Goal: Task Accomplishment & Management: Complete application form

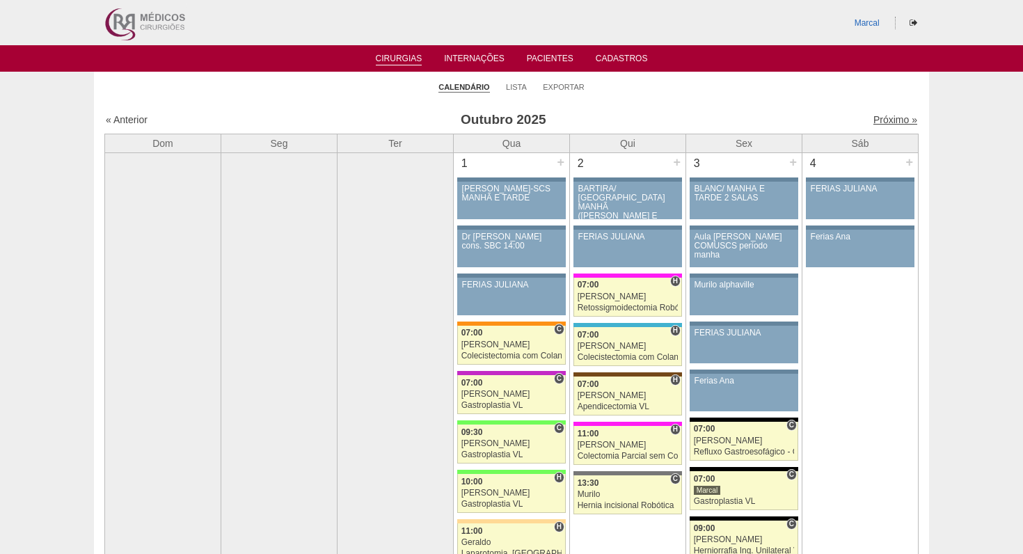
click at [889, 120] on link "Próximo »" at bounding box center [895, 119] width 44 height 11
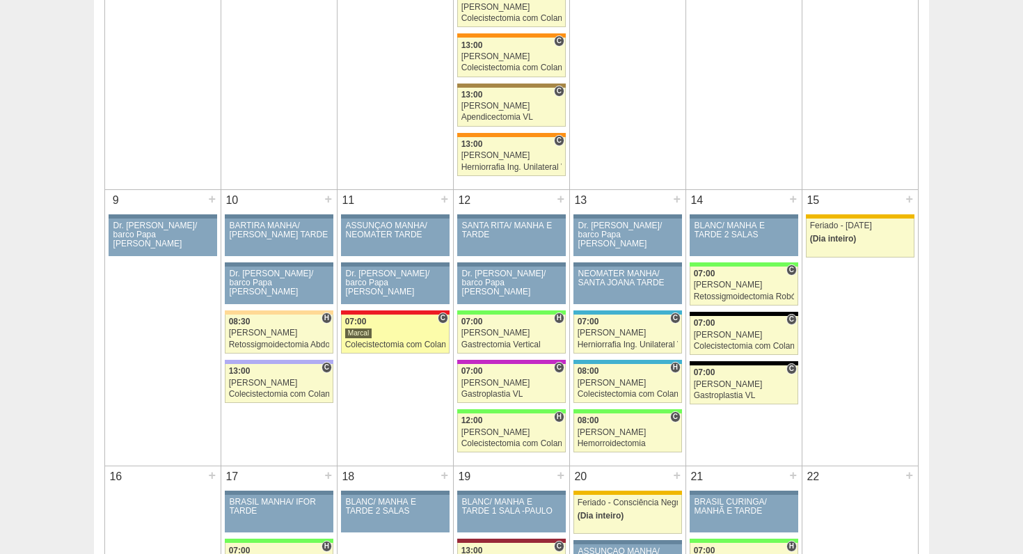
scroll to position [564, 0]
click at [445, 200] on div "+" at bounding box center [444, 199] width 12 height 18
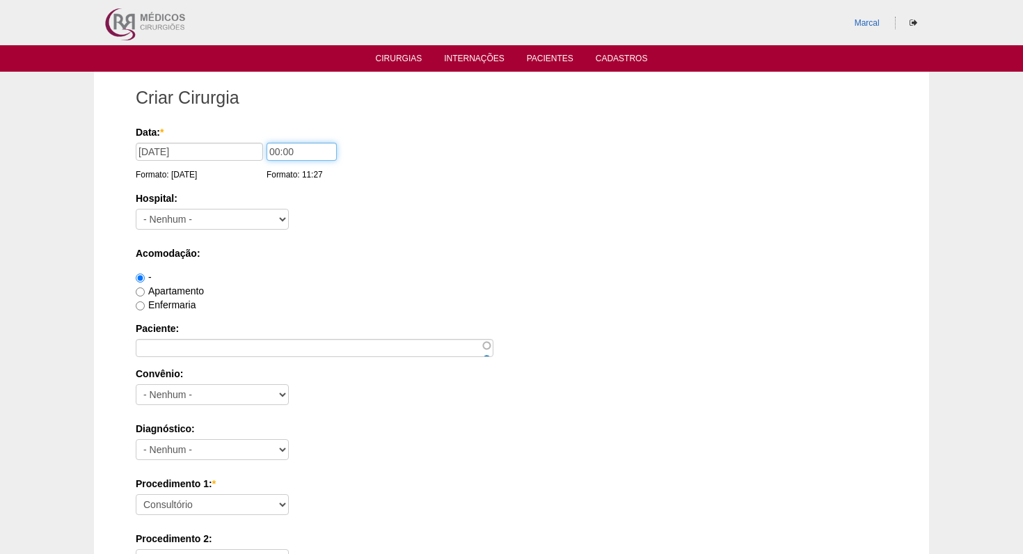
click at [268, 151] on input "00:00" at bounding box center [301, 152] width 70 height 18
type input "07:00"
select select "5"
click at [141, 308] on input "Enfermaria" at bounding box center [140, 305] width 9 height 9
radio input "true"
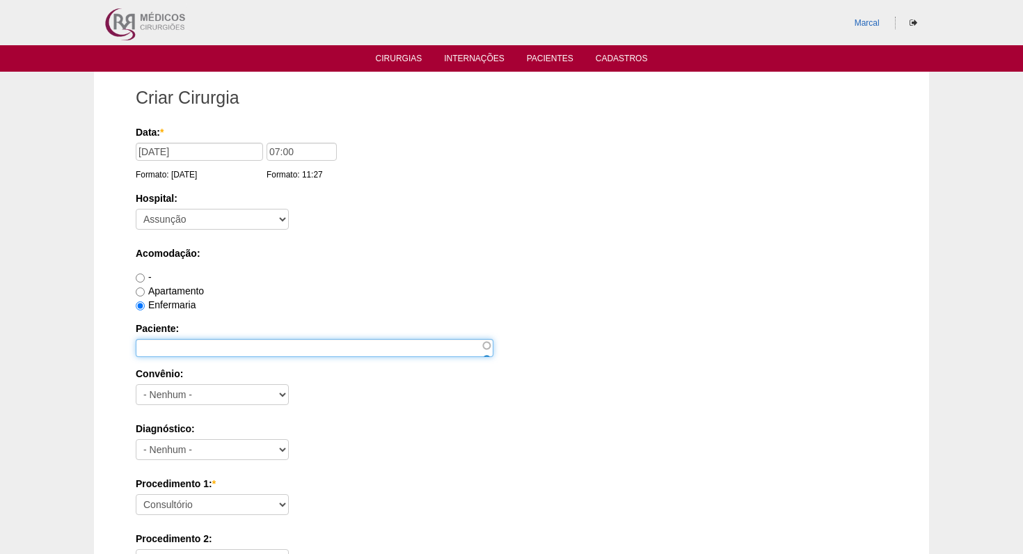
click at [147, 344] on input "Paciente:" at bounding box center [315, 348] width 358 height 18
type input "[PERSON_NAME]"
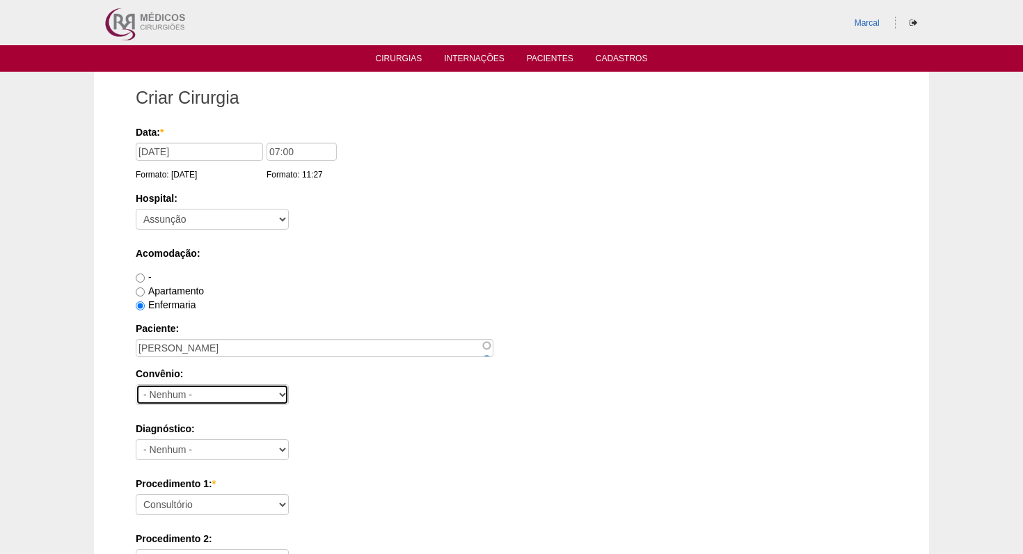
select select "25"
select select "3707"
select select "18616"
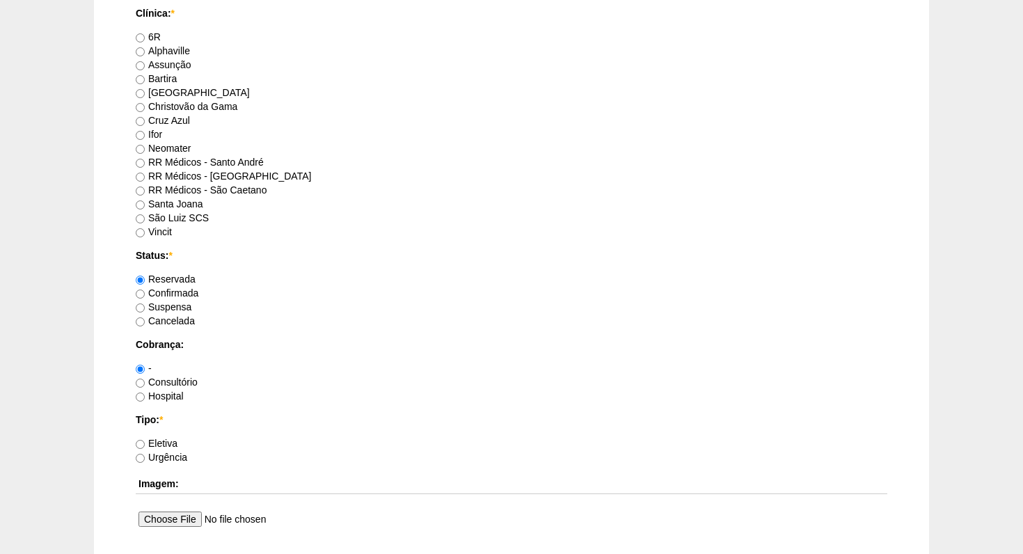
scroll to position [802, 0]
click at [140, 396] on input "Hospital" at bounding box center [140, 395] width 9 height 9
radio input "true"
click at [139, 445] on input "Eletiva" at bounding box center [140, 442] width 9 height 9
radio input "true"
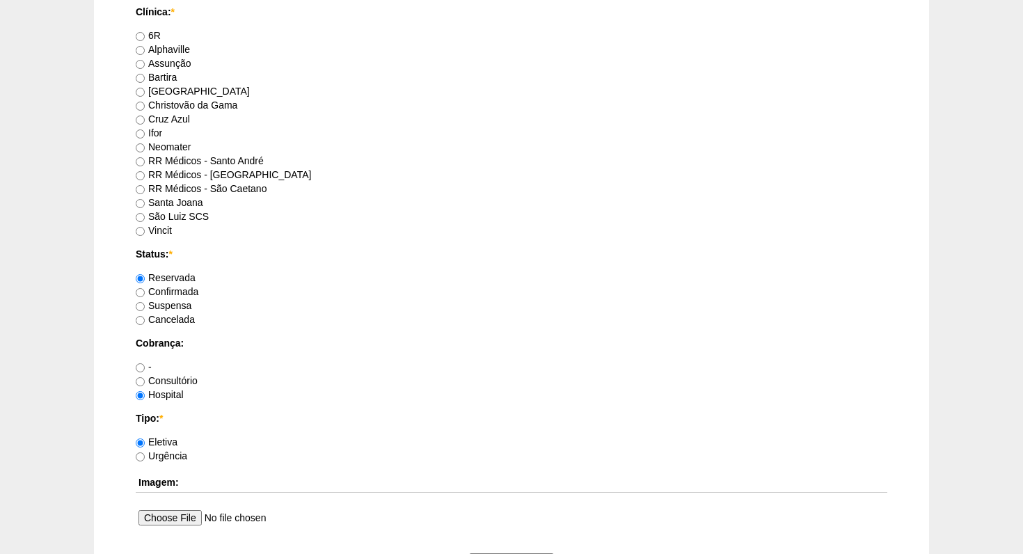
click at [138, 66] on input "Assunção" at bounding box center [140, 64] width 9 height 9
radio input "true"
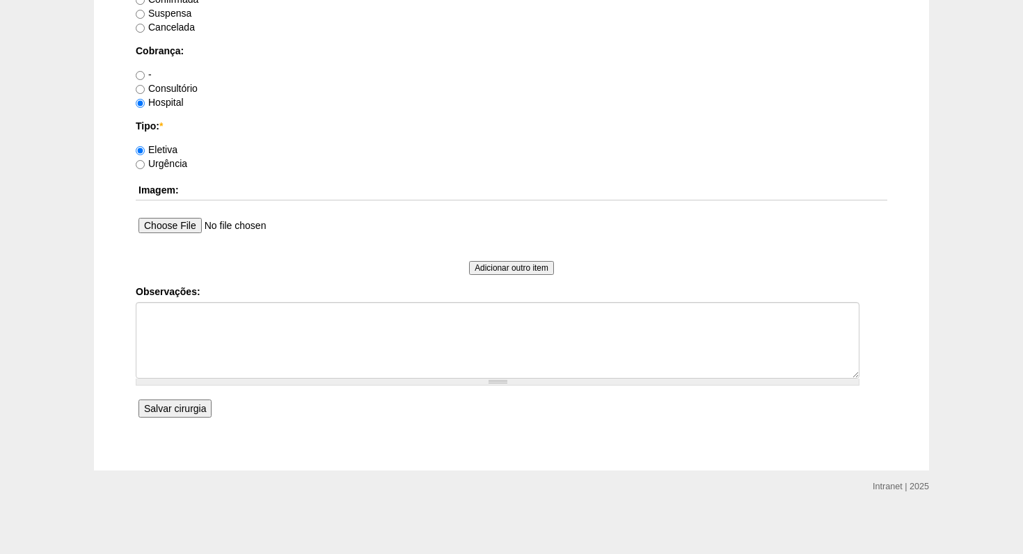
scroll to position [1093, 0]
click at [170, 408] on input "Salvar cirurgia" at bounding box center [174, 409] width 73 height 18
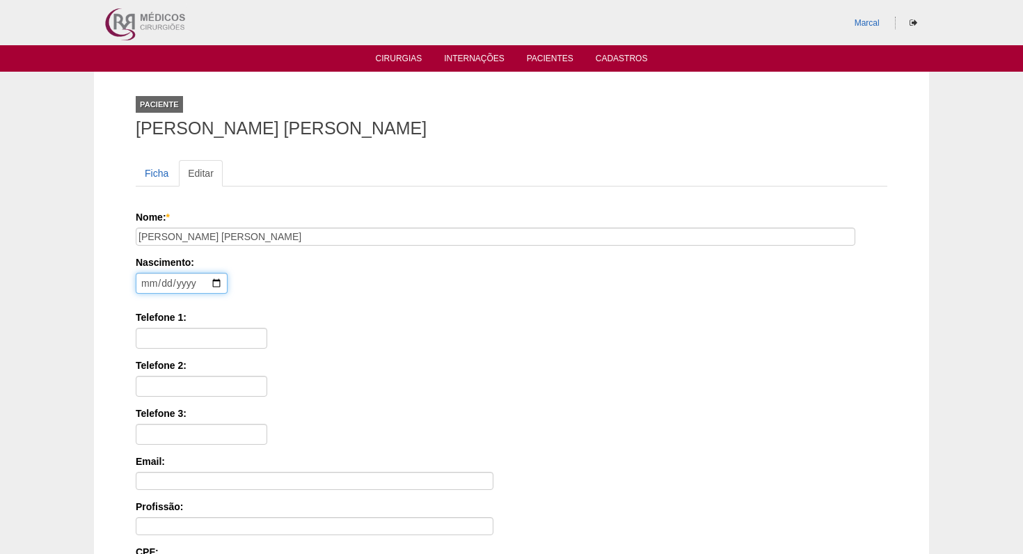
click at [147, 281] on input "date" at bounding box center [182, 283] width 92 height 21
click at [164, 282] on input "date" at bounding box center [182, 283] width 92 height 21
click at [181, 283] on input "date" at bounding box center [182, 283] width 92 height 21
type input "1988-04-04"
click at [337, 340] on div "Telefone 1:" at bounding box center [511, 329] width 751 height 38
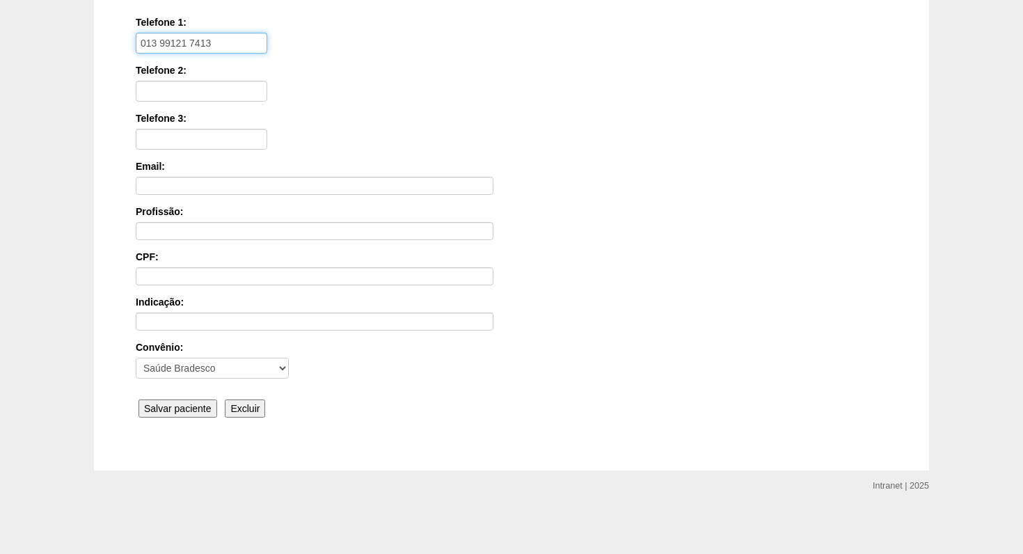
scroll to position [294, 0]
type input "013 99121 7413"
click at [176, 407] on input "Salvar paciente" at bounding box center [177, 409] width 79 height 18
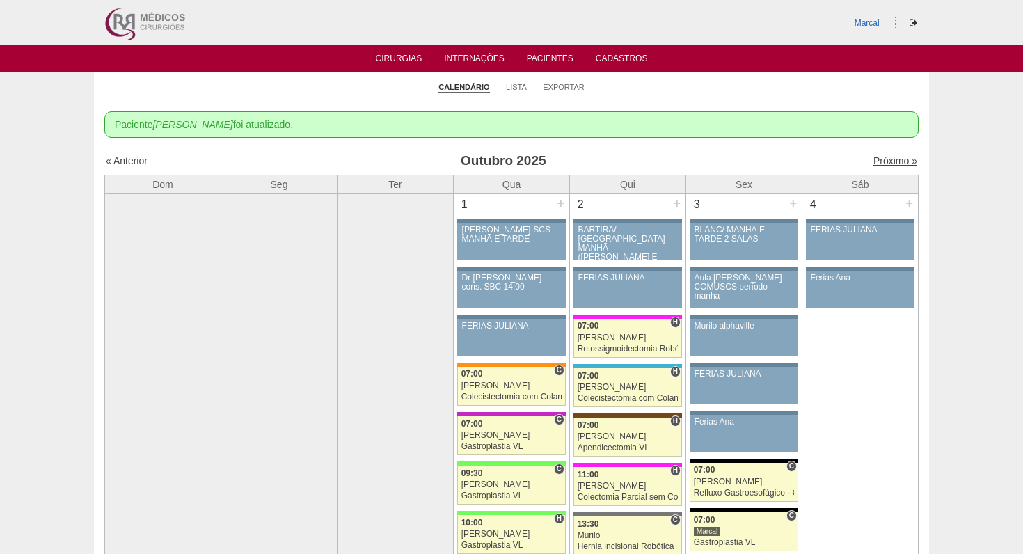
click at [895, 161] on link "Próximo »" at bounding box center [895, 160] width 44 height 11
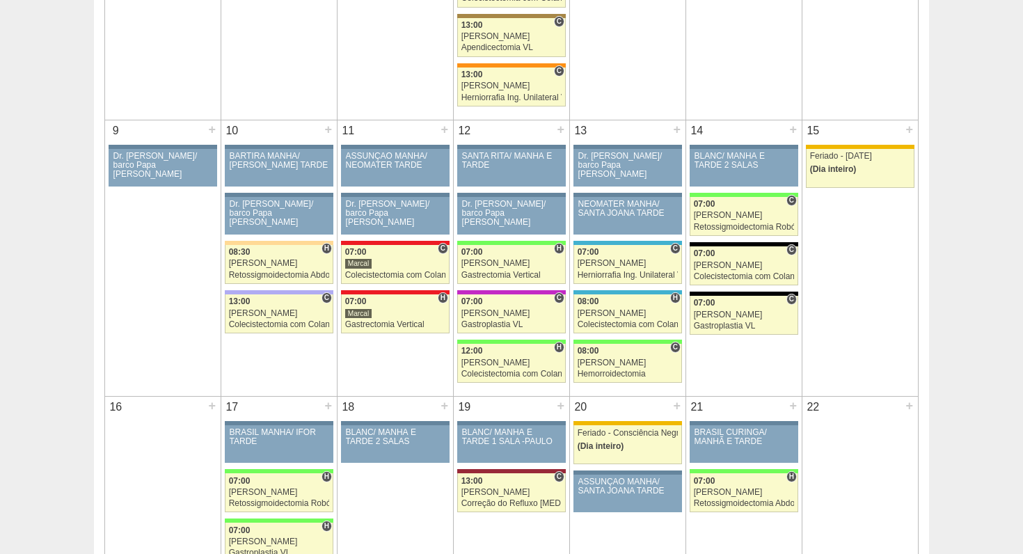
scroll to position [638, 0]
